Goal: Task Accomplishment & Management: Use online tool/utility

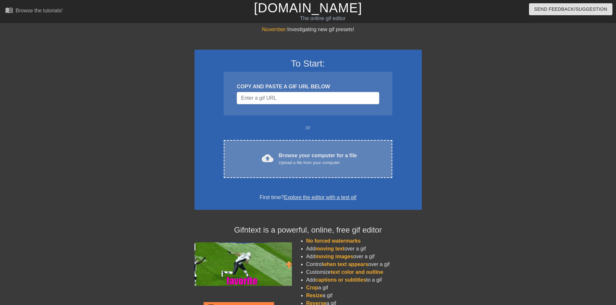
click at [291, 144] on div "cloud_upload Browse your computer for a file Upload a file from your computer C…" at bounding box center [308, 159] width 168 height 38
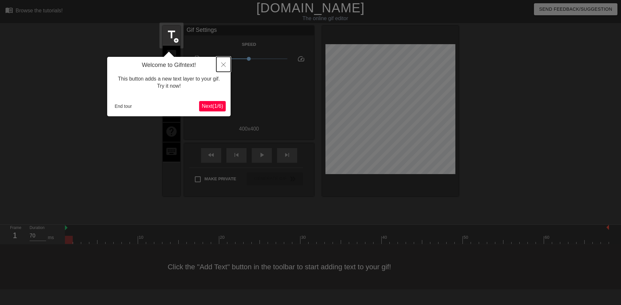
click at [221, 68] on button "Close" at bounding box center [223, 64] width 14 height 15
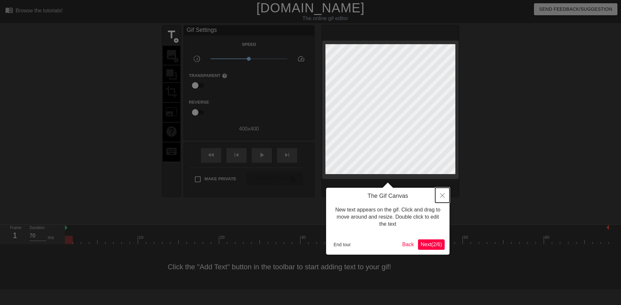
click at [439, 197] on button "Close" at bounding box center [442, 195] width 14 height 15
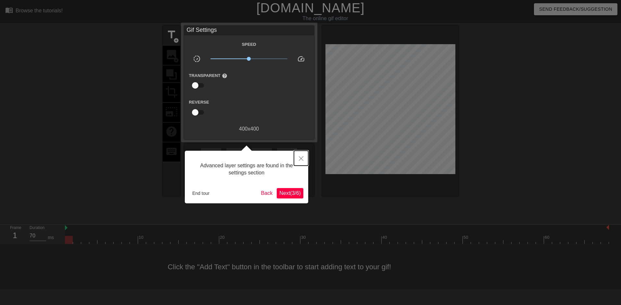
click at [299, 160] on icon "Close" at bounding box center [301, 158] width 5 height 5
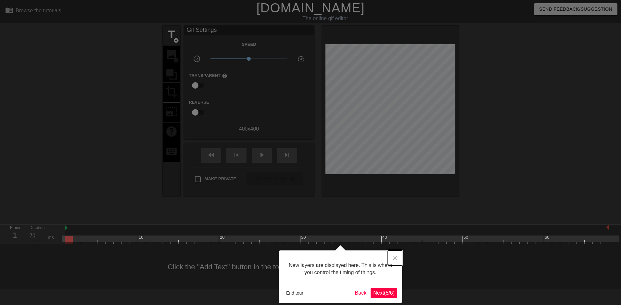
click at [395, 257] on icon "Close" at bounding box center [395, 258] width 5 height 5
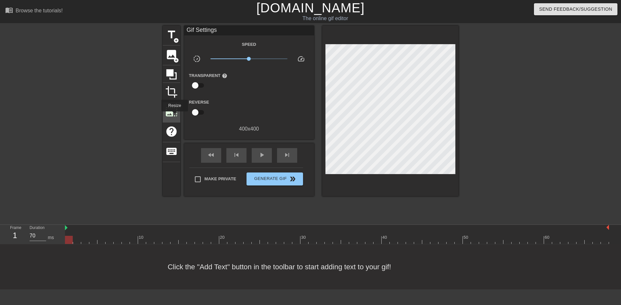
click at [174, 116] on span "photo_size_select_large" at bounding box center [171, 112] width 12 height 12
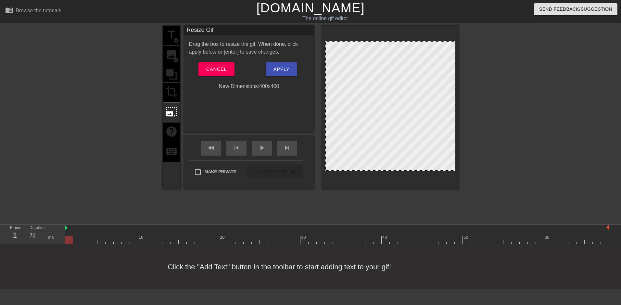
drag, startPoint x: 383, startPoint y: 50, endPoint x: 383, endPoint y: 30, distance: 20.8
click at [383, 30] on div at bounding box center [390, 107] width 136 height 163
click at [380, 58] on div at bounding box center [391, 106] width 130 height 130
drag, startPoint x: 388, startPoint y: 41, endPoint x: 389, endPoint y: 34, distance: 7.2
click at [389, 34] on div at bounding box center [390, 107] width 136 height 163
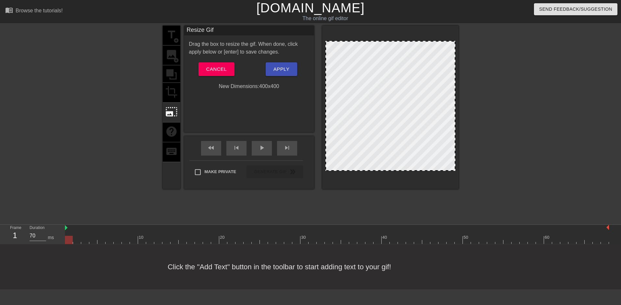
drag, startPoint x: 326, startPoint y: 170, endPoint x: 347, endPoint y: 207, distance: 42.5
click at [347, 207] on div "title add_circle image add_circle crop photo_size_select_large help keyboard Re…" at bounding box center [311, 123] width 296 height 195
drag, startPoint x: 454, startPoint y: 42, endPoint x: 495, endPoint y: 88, distance: 61.6
click at [494, 88] on div "title add_circle image add_circle crop photo_size_select_large help keyboard Re…" at bounding box center [310, 123] width 621 height 195
click at [212, 70] on span "Cancel" at bounding box center [216, 69] width 20 height 8
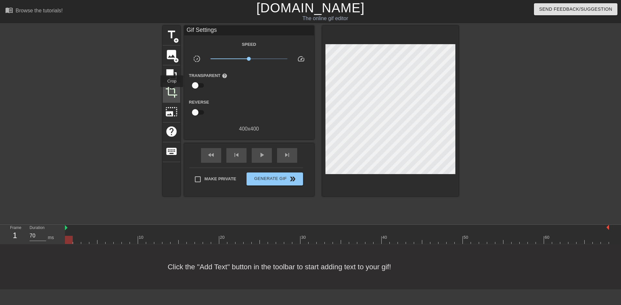
click at [172, 92] on span "crop" at bounding box center [171, 92] width 12 height 12
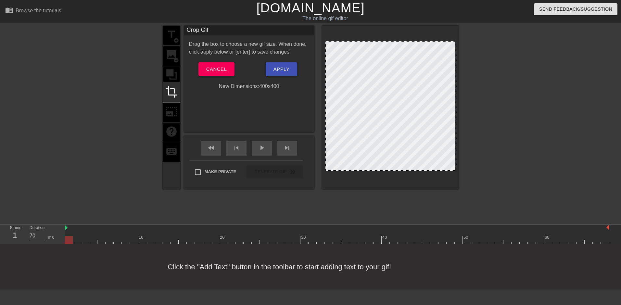
drag, startPoint x: 417, startPoint y: 60, endPoint x: 415, endPoint y: 72, distance: 12.2
click at [415, 72] on div at bounding box center [391, 106] width 130 height 130
drag, startPoint x: 404, startPoint y: 77, endPoint x: 402, endPoint y: 84, distance: 7.5
click at [402, 84] on div at bounding box center [391, 106] width 130 height 130
click at [209, 68] on span "Cancel" at bounding box center [216, 69] width 20 height 8
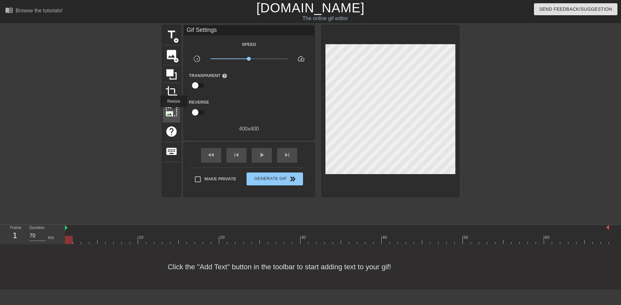
click at [173, 112] on span "photo_size_select_large" at bounding box center [171, 112] width 12 height 12
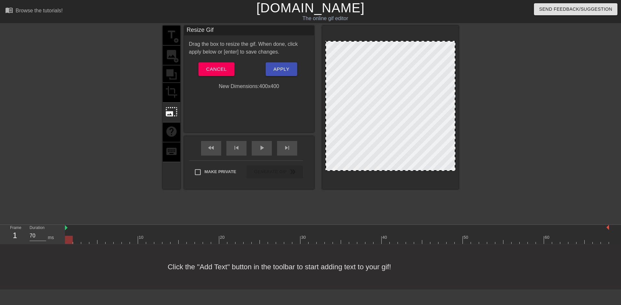
click at [329, 44] on div at bounding box center [391, 106] width 130 height 130
drag, startPoint x: 326, startPoint y: 41, endPoint x: 342, endPoint y: 96, distance: 57.7
click at [334, 59] on div at bounding box center [391, 106] width 130 height 130
drag, startPoint x: 335, startPoint y: 163, endPoint x: 342, endPoint y: 155, distance: 11.1
click at [341, 156] on div at bounding box center [391, 106] width 130 height 130
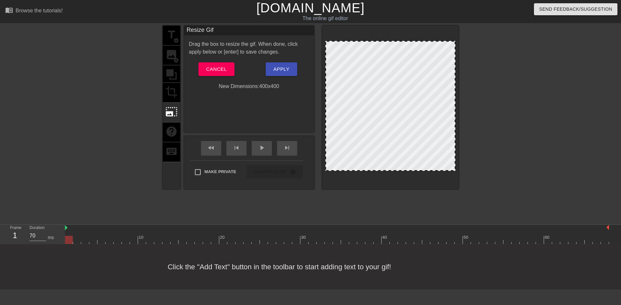
drag, startPoint x: 344, startPoint y: 169, endPoint x: 490, endPoint y: 216, distance: 153.2
click at [516, 236] on div "menu_book Browse the tutorials! [DOMAIN_NAME] The online gif editor Send Feedba…" at bounding box center [310, 144] width 621 height 289
drag, startPoint x: 375, startPoint y: 143, endPoint x: 357, endPoint y: 67, distance: 78.4
click at [357, 67] on div at bounding box center [391, 106] width 130 height 130
click at [217, 69] on span "Cancel" at bounding box center [216, 69] width 20 height 8
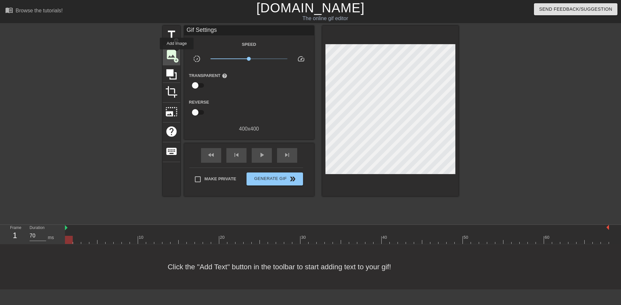
click at [177, 54] on span "image" at bounding box center [171, 54] width 12 height 12
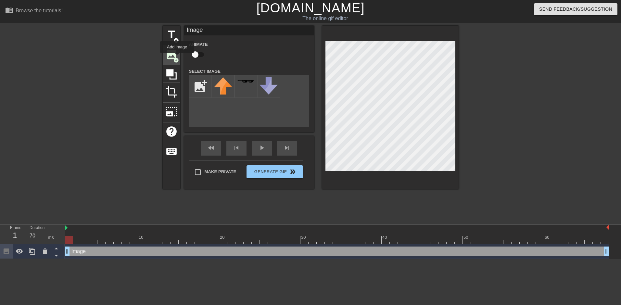
scroll to position [0, 0]
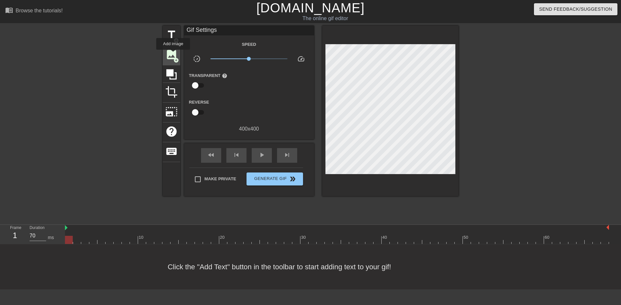
click at [173, 54] on span "image" at bounding box center [171, 54] width 12 height 12
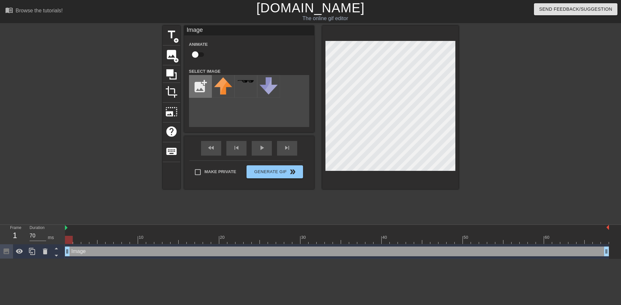
click at [206, 96] on input "file" at bounding box center [200, 86] width 22 height 22
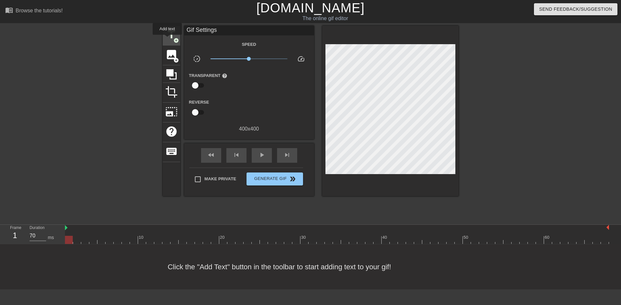
click at [167, 39] on span "title" at bounding box center [171, 35] width 12 height 12
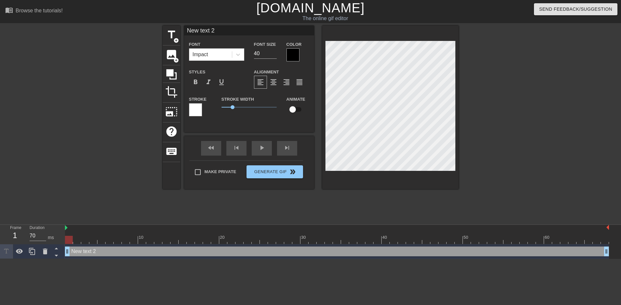
scroll to position [1, 1]
click at [475, 110] on div at bounding box center [514, 123] width 97 height 195
type input "I"
type textarea "I"
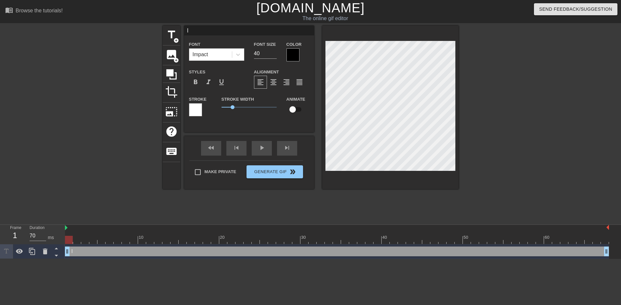
type input "I"
type textarea "I"
type input "I D"
type textarea "I D"
type input "I DO"
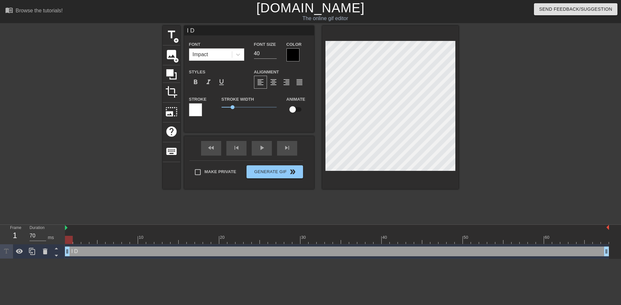
type textarea "I DO"
type input "I DON"
type textarea "I DON"
type input "I DONT"
type textarea "I DONT"
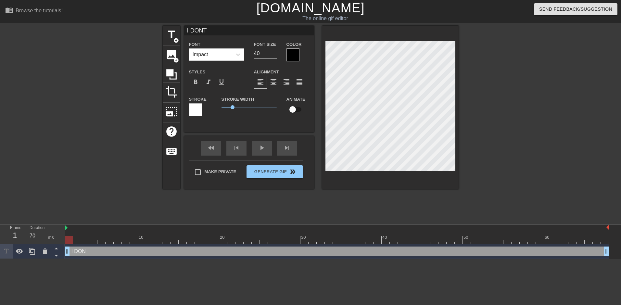
type input "I DONT"
type textarea "I DONT"
type input "I DONT W"
type textarea "I DONT W"
type input "I DONT WA"
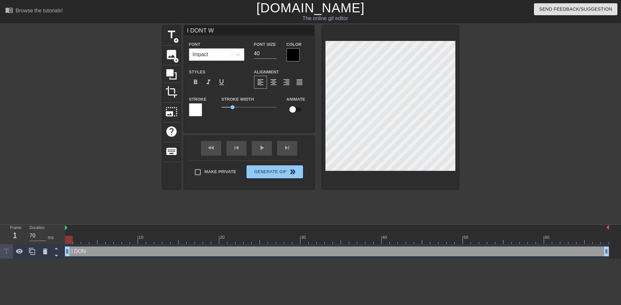
type textarea "I DONT WA"
type input "I DONT WAN"
type textarea "I DONT WAN"
type input "I DONT [PERSON_NAME]"
type textarea "I DONT WANNA"
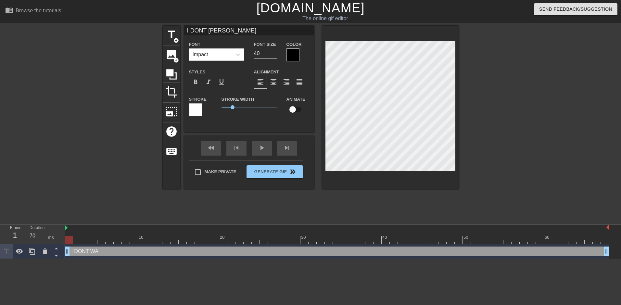
type input "I DONT WANNA"
type textarea "I DONT WANNA"
type input "I DONT WANNA T"
type textarea "I DONT WANNA T"
type input "I DONT WANNA TA"
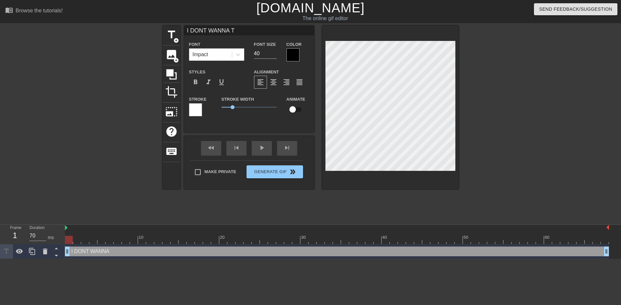
type textarea "I DONT WANNA TA"
type input "I DONT WANNA TAL"
type textarea "I DONT WANNA TAL"
type input "I DONT WANNA TALK"
type textarea "I DONT WANNA TALK"
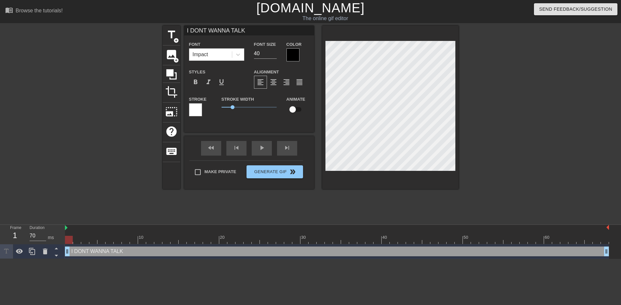
type input "I DONT WANNA TALK"
type textarea "I DONT WANNA TALK"
type input "I DONT WANNA TALK T"
type textarea "I DONT WANNA TALK TO"
type input "I DONT WANNA TALK TO"
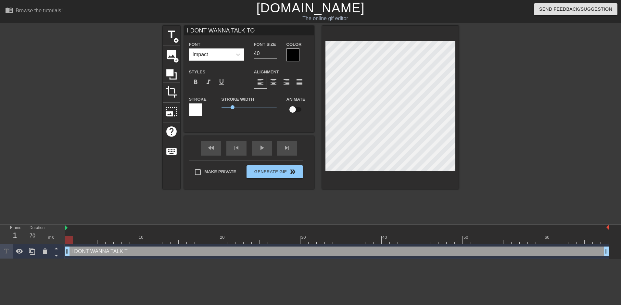
type textarea "I DONT WANNA TALK TO"
type input "I DONT WANNA TALK TO Y"
type textarea "I DONT WANNA TALK TO Y"
type input "I DONT WANNA TALK TO YO"
type textarea "I DONT WANNA TALK TO YO"
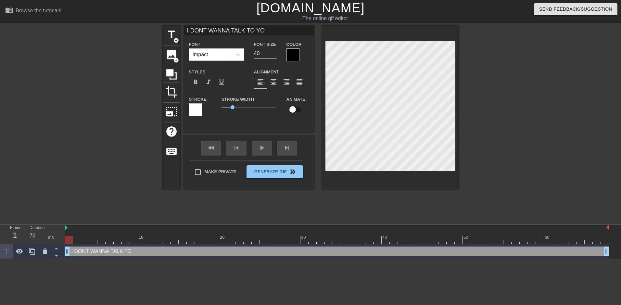
type input "I DONT WANNA TALK TO YOU"
type textarea "I DONT WANNA TALK TO YOU"
type input "I DONT WANNA TALK TO YOU"
type textarea "I DONT WANNA TALK TO YOU"
type input "I DONT WANNA TALK TO YOU A"
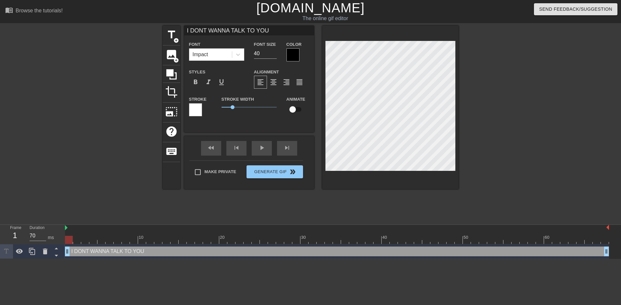
type textarea "I DONT WANNA TALK TO YOU A"
type input "I DONT WANNA TALK TO YOU AN"
type textarea "I DONT WANNA TALK TO YOU AN"
type input "I DONT WANNA TALK TO YOU ANY"
type textarea "I DONT WANNA TALK TO YOU ANY"
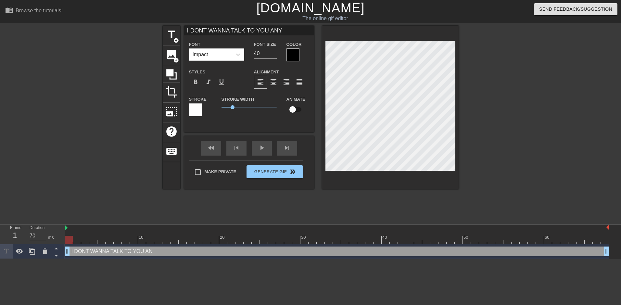
type input "I DONT WANNA TALK TO YOU ANYM"
type textarea "I DONT WANNA TALK TO YOU ANYM"
type input "I DONT WANNA TALK TO YOU ANYMO"
type textarea "I DONT WANNA TALK TO YOU ANYMO"
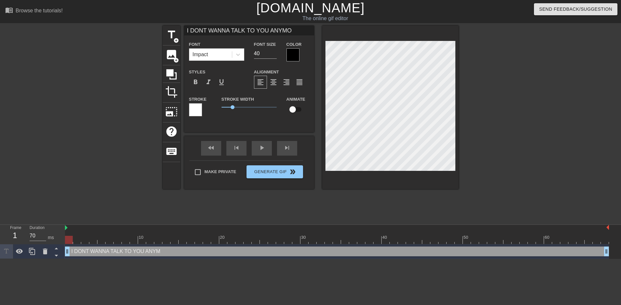
type input "I DONT WANNA TALK TO YOU ANYMOR"
type textarea "I DONT WANNA TALK TO YOU ANYMOR"
type input "I DONT WANNA TALK TO YOU ANYMORE"
type textarea "I DONT WANNA TALK TO YOU ANYMORE"
click at [290, 55] on div at bounding box center [293, 54] width 13 height 13
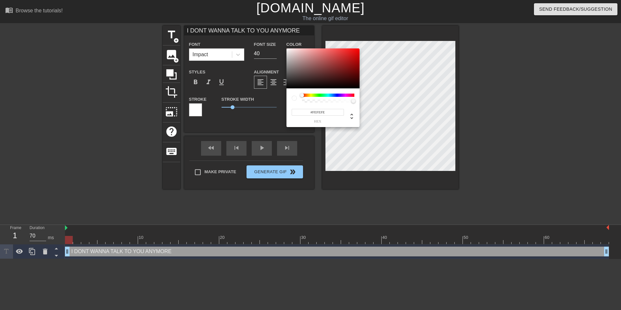
type input "#FFFFFF"
drag, startPoint x: 290, startPoint y: 51, endPoint x: 275, endPoint y: 41, distance: 18.4
click at [275, 41] on div "#FFFFFF hex" at bounding box center [310, 155] width 621 height 310
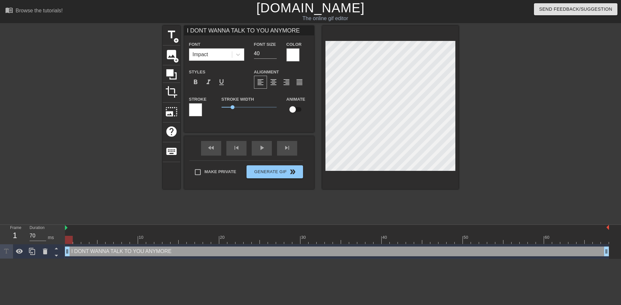
click at [196, 109] on div at bounding box center [195, 109] width 13 height 13
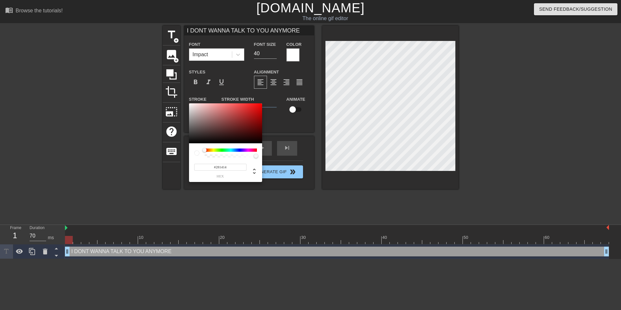
type input "#000000"
drag, startPoint x: 241, startPoint y: 141, endPoint x: 254, endPoint y: 175, distance: 36.8
click at [279, 174] on div "#000000 hex" at bounding box center [310, 155] width 621 height 310
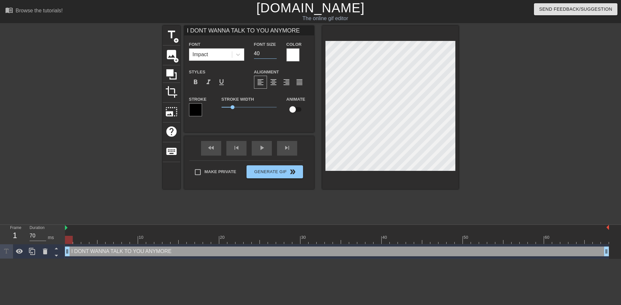
click at [264, 55] on input "40" at bounding box center [265, 53] width 23 height 10
click at [274, 54] on input "39" at bounding box center [265, 53] width 23 height 10
click at [274, 54] on input "38" at bounding box center [265, 53] width 23 height 10
click at [274, 54] on input "37" at bounding box center [265, 53] width 23 height 10
click at [274, 54] on input "36" at bounding box center [265, 53] width 23 height 10
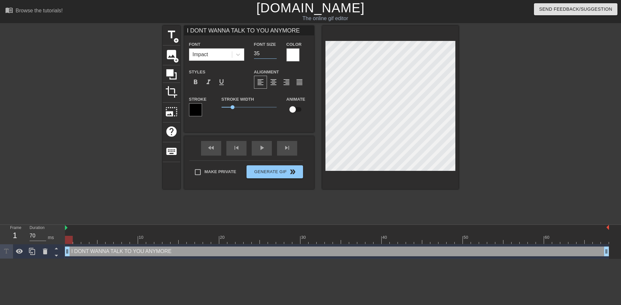
click at [274, 54] on input "35" at bounding box center [265, 53] width 23 height 10
click at [274, 54] on input "34" at bounding box center [265, 53] width 23 height 10
click at [274, 54] on input "33" at bounding box center [265, 53] width 23 height 10
click at [274, 54] on input "32" at bounding box center [265, 53] width 23 height 10
click at [274, 54] on input "31" at bounding box center [265, 53] width 23 height 10
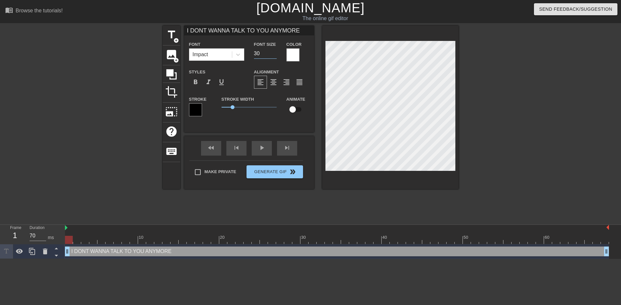
click at [274, 54] on input "30" at bounding box center [265, 53] width 23 height 10
click at [274, 54] on input "29" at bounding box center [265, 53] width 23 height 10
click at [274, 54] on input "28" at bounding box center [265, 53] width 23 height 10
click at [274, 54] on input "27" at bounding box center [265, 53] width 23 height 10
type input "26"
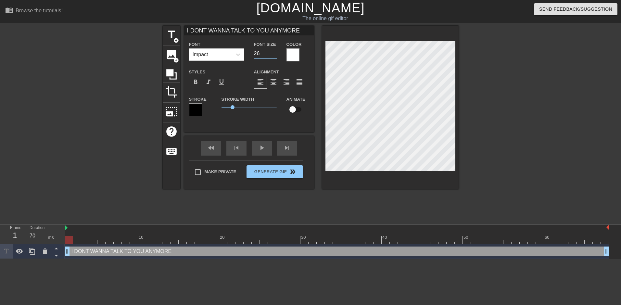
click at [274, 54] on input "26" at bounding box center [265, 53] width 23 height 10
click at [515, 68] on div at bounding box center [514, 123] width 97 height 195
click at [517, 76] on div at bounding box center [514, 123] width 97 height 195
drag, startPoint x: 65, startPoint y: 254, endPoint x: 56, endPoint y: 253, distance: 8.9
click at [56, 253] on div "Frame 1 Duration 70 ms 10 20 30 40 50 60 I DONT WANNA TALK TO YOU ANYMORE drag_…" at bounding box center [310, 242] width 621 height 34
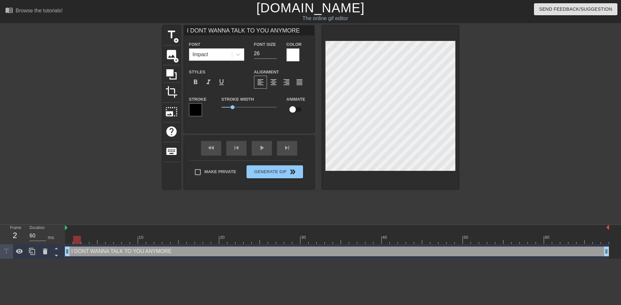
drag, startPoint x: 85, startPoint y: 238, endPoint x: 80, endPoint y: 236, distance: 5.6
click at [80, 236] on div at bounding box center [337, 240] width 544 height 8
drag, startPoint x: 80, startPoint y: 236, endPoint x: 70, endPoint y: 238, distance: 10.6
click at [70, 238] on div at bounding box center [69, 240] width 8 height 8
drag, startPoint x: 68, startPoint y: 238, endPoint x: 62, endPoint y: 240, distance: 6.8
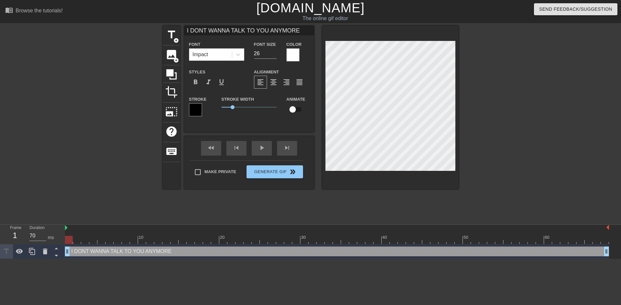
click at [62, 240] on div "Frame 1 Duration 70 ms 10 20 30 40 50 60 I DONT WANNA TALK TO YOU ANYMORE drag_…" at bounding box center [310, 242] width 621 height 34
click at [4, 251] on icon at bounding box center [6, 251] width 7 height 7
drag, startPoint x: 67, startPoint y: 250, endPoint x: 50, endPoint y: 248, distance: 16.3
click at [52, 249] on div "Frame 1 Duration 70 ms 10 20 30 40 50 60 I DONT WANNA TALK TO YOU ANYMORE drag_…" at bounding box center [310, 242] width 621 height 34
drag, startPoint x: 606, startPoint y: 250, endPoint x: 621, endPoint y: 249, distance: 15.0
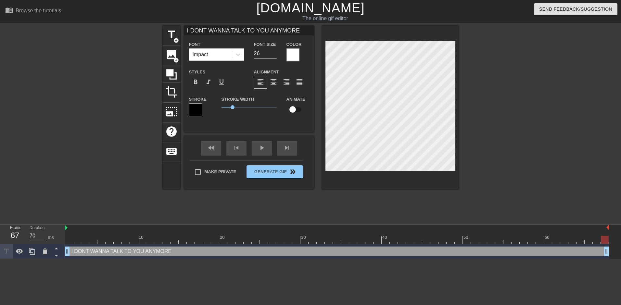
click at [616, 249] on div "I DONT WANNA TALK TO YOU ANYMORE drag_handle drag_handle" at bounding box center [343, 251] width 556 height 15
type input "70"
drag, startPoint x: 606, startPoint y: 241, endPoint x: 621, endPoint y: 218, distance: 27.9
click at [616, 218] on html "menu_book Browse the tutorials! [DOMAIN_NAME] The online gif editor Send Feedba…" at bounding box center [310, 129] width 621 height 259
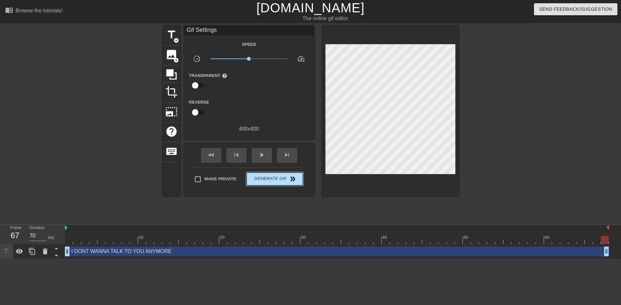
click at [288, 168] on div "Make Private Generate Gif double_arrow" at bounding box center [246, 181] width 114 height 26
click at [289, 178] on span "double_arrow" at bounding box center [293, 179] width 8 height 8
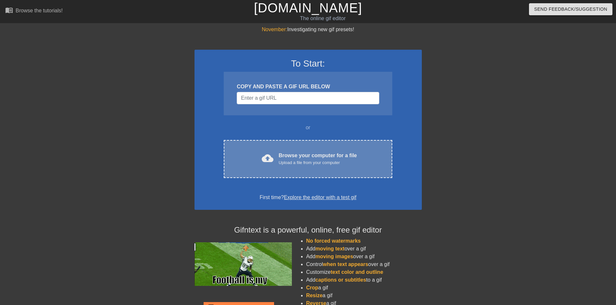
click at [284, 163] on div "Upload a file from your computer" at bounding box center [318, 163] width 78 height 6
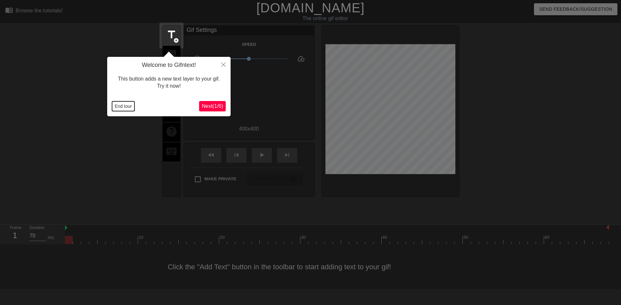
click at [114, 102] on button "End tour" at bounding box center [123, 106] width 22 height 10
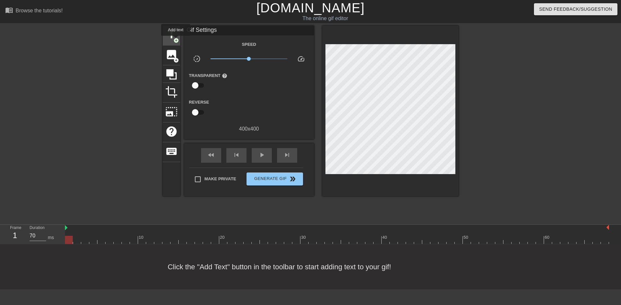
click at [176, 40] on span "add_circle" at bounding box center [176, 41] width 6 height 6
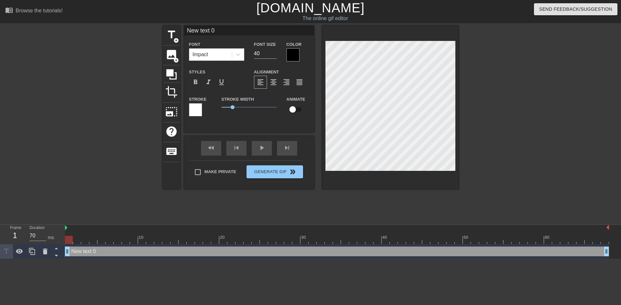
click at [200, 107] on div at bounding box center [195, 109] width 13 height 13
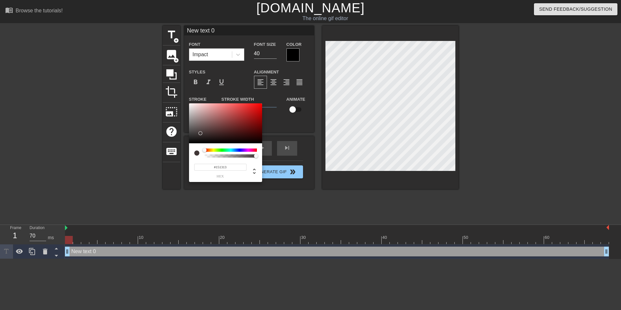
type input "#000000"
drag, startPoint x: 200, startPoint y: 133, endPoint x: 180, endPoint y: 153, distance: 28.5
click at [177, 160] on div "#000000 hex" at bounding box center [310, 155] width 621 height 310
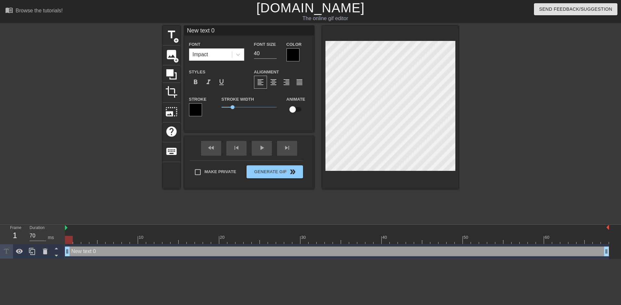
click at [293, 48] on div "Color" at bounding box center [298, 50] width 23 height 21
click at [293, 49] on div at bounding box center [293, 54] width 13 height 13
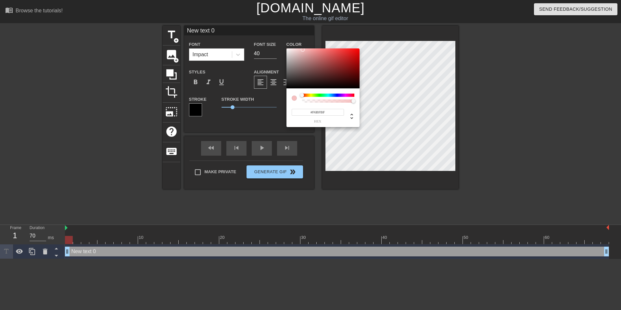
type input "#FFFFFF"
drag, startPoint x: 303, startPoint y: 62, endPoint x: 276, endPoint y: 42, distance: 33.7
click at [276, 42] on div "#FFFFFF hex" at bounding box center [310, 155] width 621 height 310
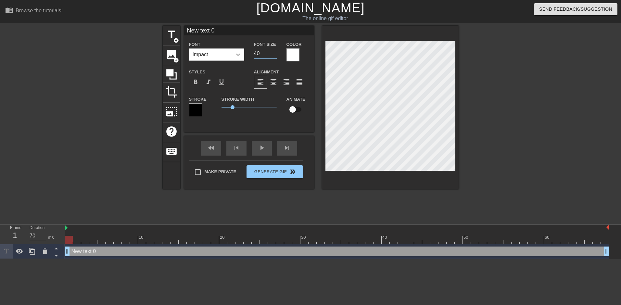
drag, startPoint x: 268, startPoint y: 51, endPoint x: 242, endPoint y: 53, distance: 25.4
click at [242, 53] on div "Font Impact Font Size 40 Color" at bounding box center [249, 50] width 130 height 21
type input "26"
type textarea "text 0"
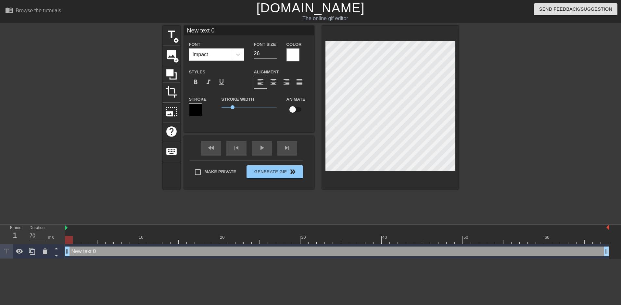
type input "text 0"
type textarea "text 0"
type textarea "I"
type input "I"
type textarea "I"
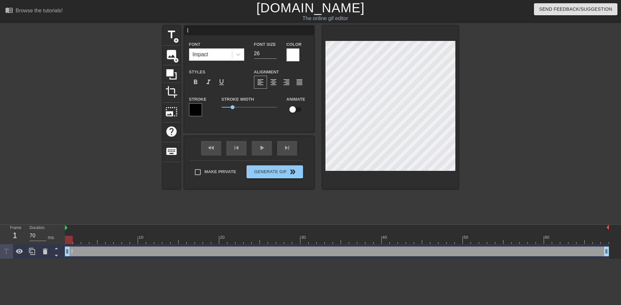
type input "I"
type textarea "I d"
type input "I d"
type textarea "I do"
type input "I do"
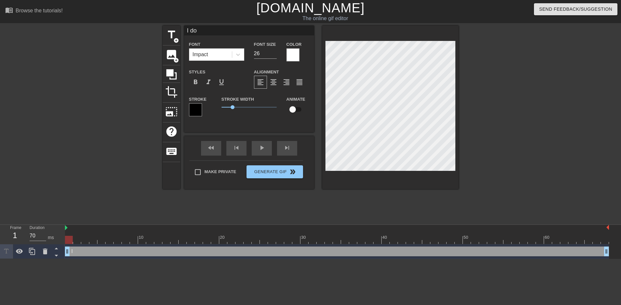
scroll to position [1, 1]
type textarea "I don"
type input "I don"
type textarea "I dont"
type input "I dont"
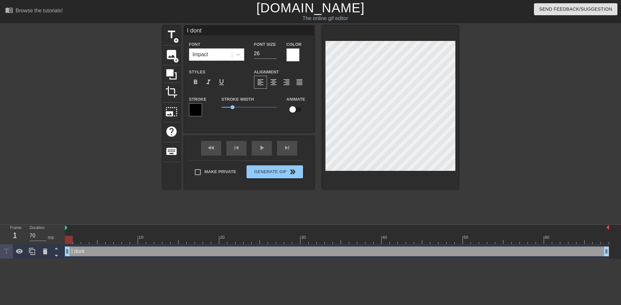
type textarea "I don"
type input "I don"
type textarea "I do"
type input "I do"
type textarea "I d"
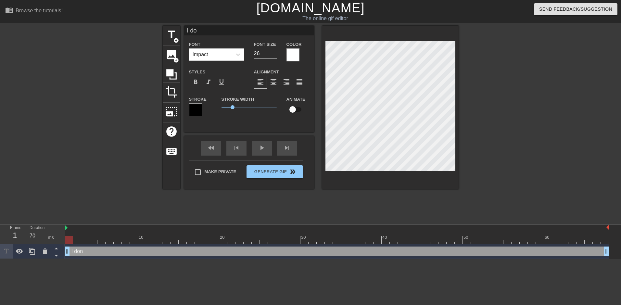
type input "I d"
type textarea "I"
type input "I"
type textarea "I"
type input "I"
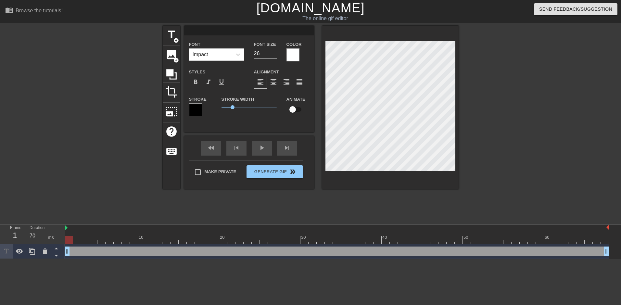
scroll to position [1, 1]
type textarea "I"
type input "I"
type textarea "I"
type input "I"
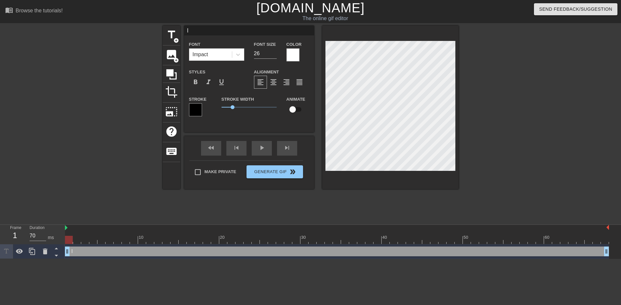
type textarea "I D"
type input "I D"
type textarea "I DO"
type input "I DO"
type textarea "I DON"
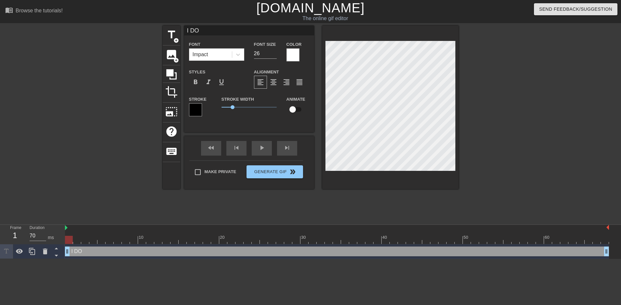
type input "I DON"
type textarea "I DONT"
type input "I DONT"
type textarea "I DONT"
type input "I DONT"
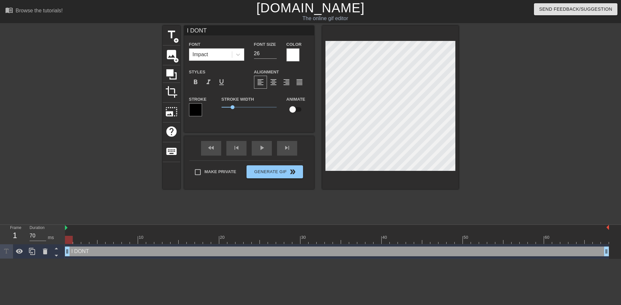
type textarea "I DONT W"
type input "I DONT W"
type textarea "I DONT WA"
type input "I DONT WA"
type textarea "I DONT WAN"
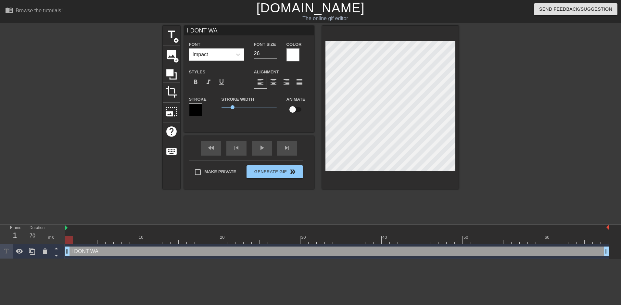
type input "I DONT WAN"
type textarea "I DONT [PERSON_NAME]"
type input "I DONT [PERSON_NAME]"
type textarea "I DONT WANNA"
type input "I DONT WANNA"
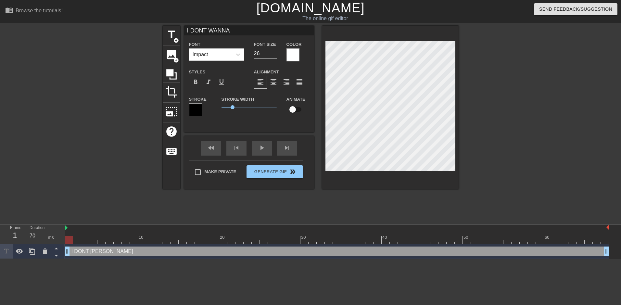
type textarea "I DONT WANNA"
type input "I DONT WANNA"
type textarea "I DONT WANNA T"
type input "I DONT WANNA T"
type textarea "I DONT WANNA TA"
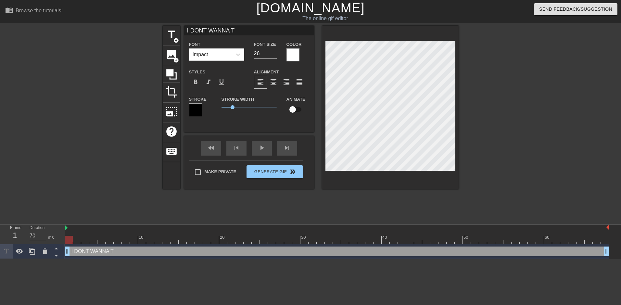
type input "I DONT WANNA TA"
type textarea "I DONT WANNA TAL"
type input "I DONT WANNA TAL"
type textarea "I DONT WANNA TALK"
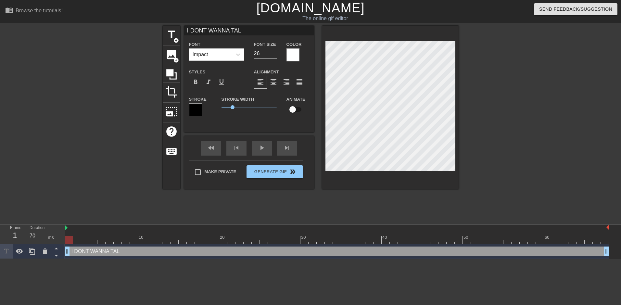
type input "I DONT WANNA TALK"
type textarea "I DONT WANNA TAL"
type input "I DONT WANNA TAL"
type textarea "I DONT WANNA TA"
type input "I DONT WANNA TA"
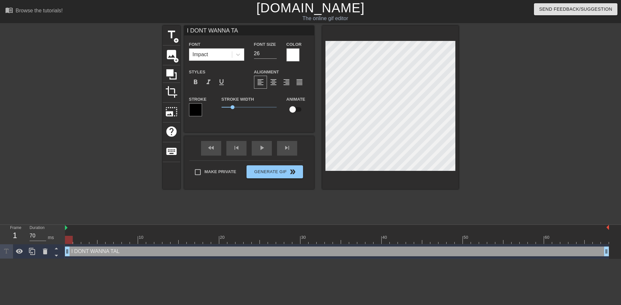
type textarea "I DONT WANNA T"
type input "I DONT WANNA T"
type textarea "I DONT WANNA"
type input "I DONT WANNA"
type textarea "I DONT WANNA"
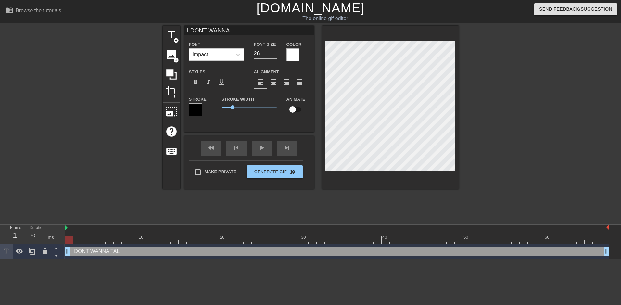
type input "I DONT WANNA"
type textarea "I DONT [PERSON_NAME]"
type input "I DONT [PERSON_NAME]"
type textarea "I DONT WAN"
type input "I DONT WAN"
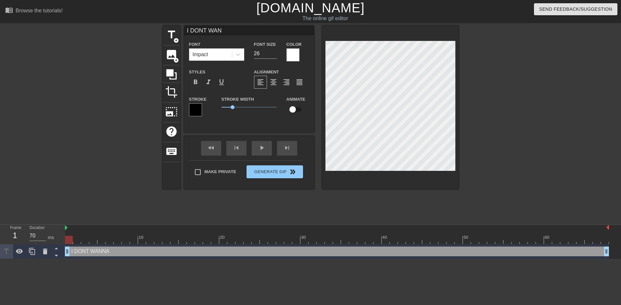
type textarea "I DONT WA"
type input "I DONT WA"
type textarea "I DONT W"
type input "I DONT W"
type textarea "I DONT"
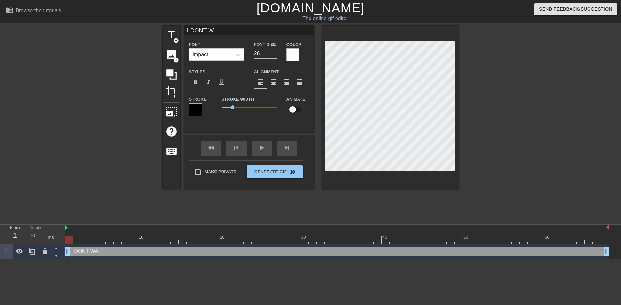
type input "I DONT"
type textarea "I DONT"
type input "I DONT"
type textarea "I DON"
type input "I DON"
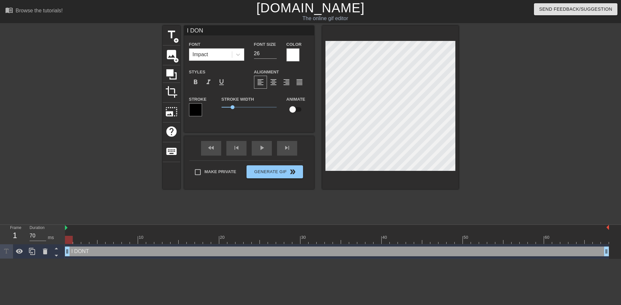
scroll to position [1, 1]
type textarea "I DON''"
type input "I DON''"
type textarea "I DON'"
type input "I DON'"
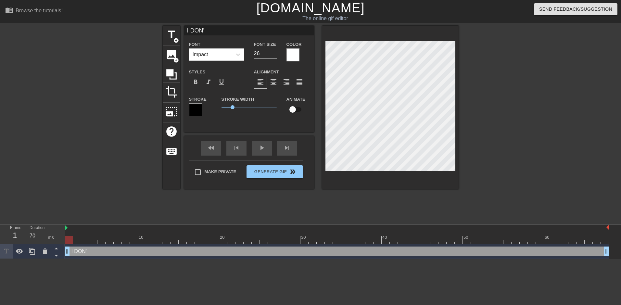
type textarea "I DON"
type input "I DON"
type textarea "I DO"
type input "I DO"
type textarea "I D"
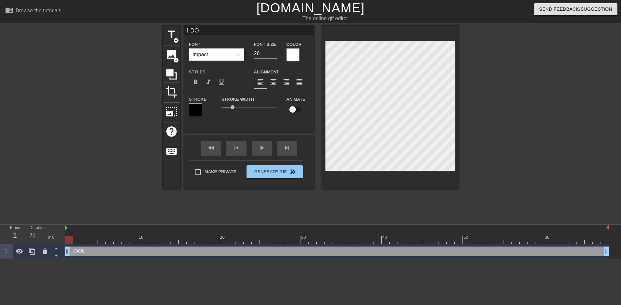
type input "I D"
type textarea "I"
type input "I"
type textarea "I"
type input "I"
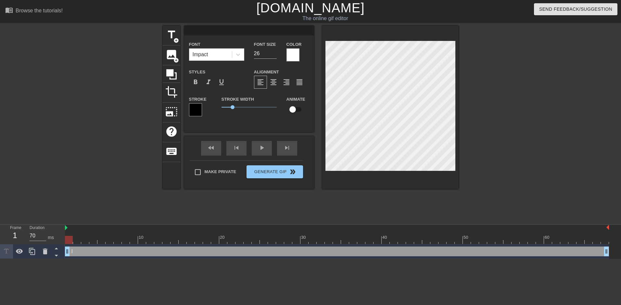
type textarea "S"
type input "S"
type textarea "SI"
type input "SI"
type textarea "SIL"
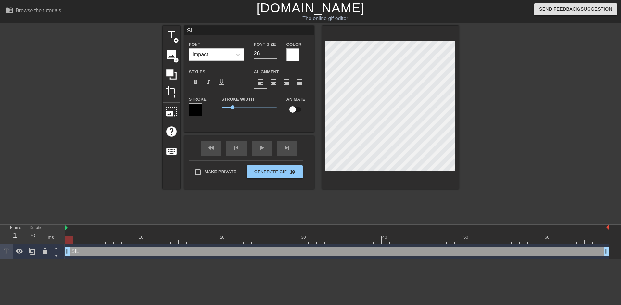
type input "SIL"
type textarea "SILE"
type input "SILE"
type textarea "SILEN"
type input "SILEN"
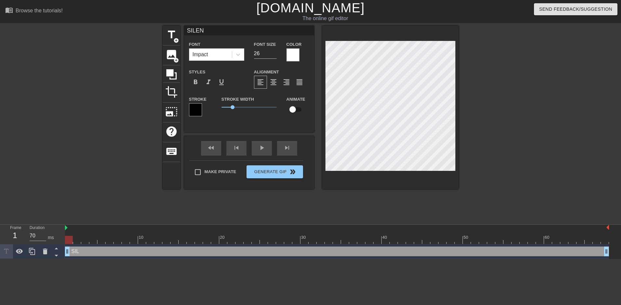
type textarea "SILENC"
type input "SILENC"
type textarea "SILENCE"
type input "SILENCE"
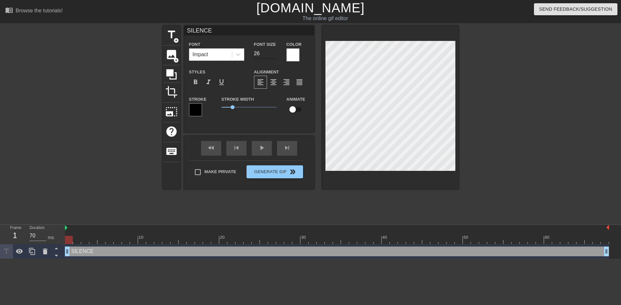
type textarea "SILENCE"
click at [275, 51] on input "27" at bounding box center [265, 53] width 23 height 10
click at [275, 51] on input "28" at bounding box center [265, 53] width 23 height 10
click at [275, 51] on input "29" at bounding box center [265, 53] width 23 height 10
click at [275, 51] on input "30" at bounding box center [265, 53] width 23 height 10
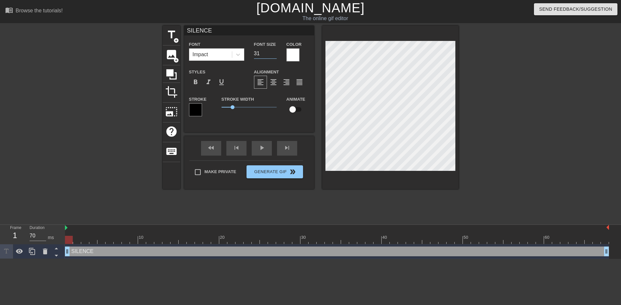
click at [275, 51] on input "31" at bounding box center [265, 53] width 23 height 10
type input "32"
click at [275, 51] on input "32" at bounding box center [265, 53] width 23 height 10
click at [555, 97] on div at bounding box center [514, 123] width 97 height 195
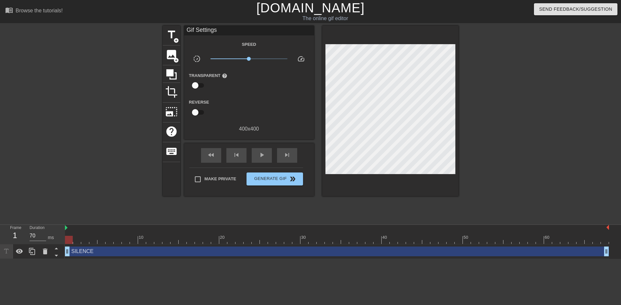
click at [549, 80] on div at bounding box center [514, 123] width 97 height 195
click at [514, 54] on div at bounding box center [514, 123] width 97 height 195
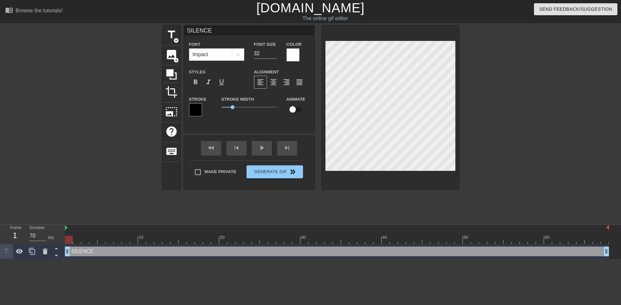
click at [575, 52] on div "title add_circle image add_circle crop photo_size_select_large help keyboard SI…" at bounding box center [310, 123] width 621 height 195
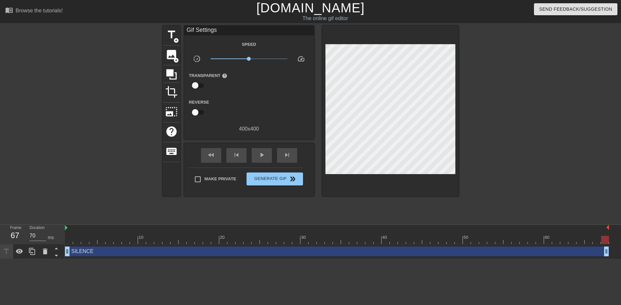
drag, startPoint x: 70, startPoint y: 239, endPoint x: 622, endPoint y: 248, distance: 552.0
click at [616, 248] on html "menu_book Browse the tutorials! Gifntext.com The online gif editor Send Feedbac…" at bounding box center [310, 129] width 621 height 259
click at [550, 188] on div at bounding box center [514, 123] width 97 height 195
drag, startPoint x: 253, startPoint y: 59, endPoint x: 256, endPoint y: 62, distance: 3.5
click at [256, 62] on span "x1.50" at bounding box center [249, 59] width 77 height 8
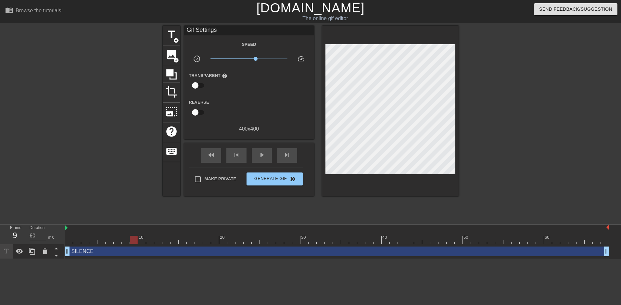
type input "70"
drag, startPoint x: 72, startPoint y: 240, endPoint x: 622, endPoint y: 212, distance: 550.7
click at [616, 212] on html "menu_book Browse the tutorials! Gifntext.com The online gif editor Send Feedbac…" at bounding box center [310, 129] width 621 height 259
click at [277, 178] on span "Generate Gif double_arrow" at bounding box center [274, 179] width 51 height 8
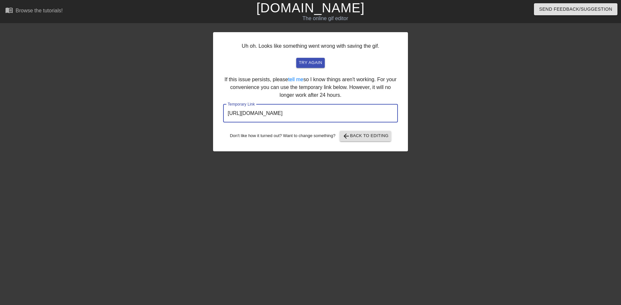
drag, startPoint x: 378, startPoint y: 118, endPoint x: 163, endPoint y: 130, distance: 216.0
click at [163, 130] on div "Uh oh. Looks like something went wrong with saving the gif. try again If this i…" at bounding box center [310, 123] width 621 height 195
